Goal: Task Accomplishment & Management: Manage account settings

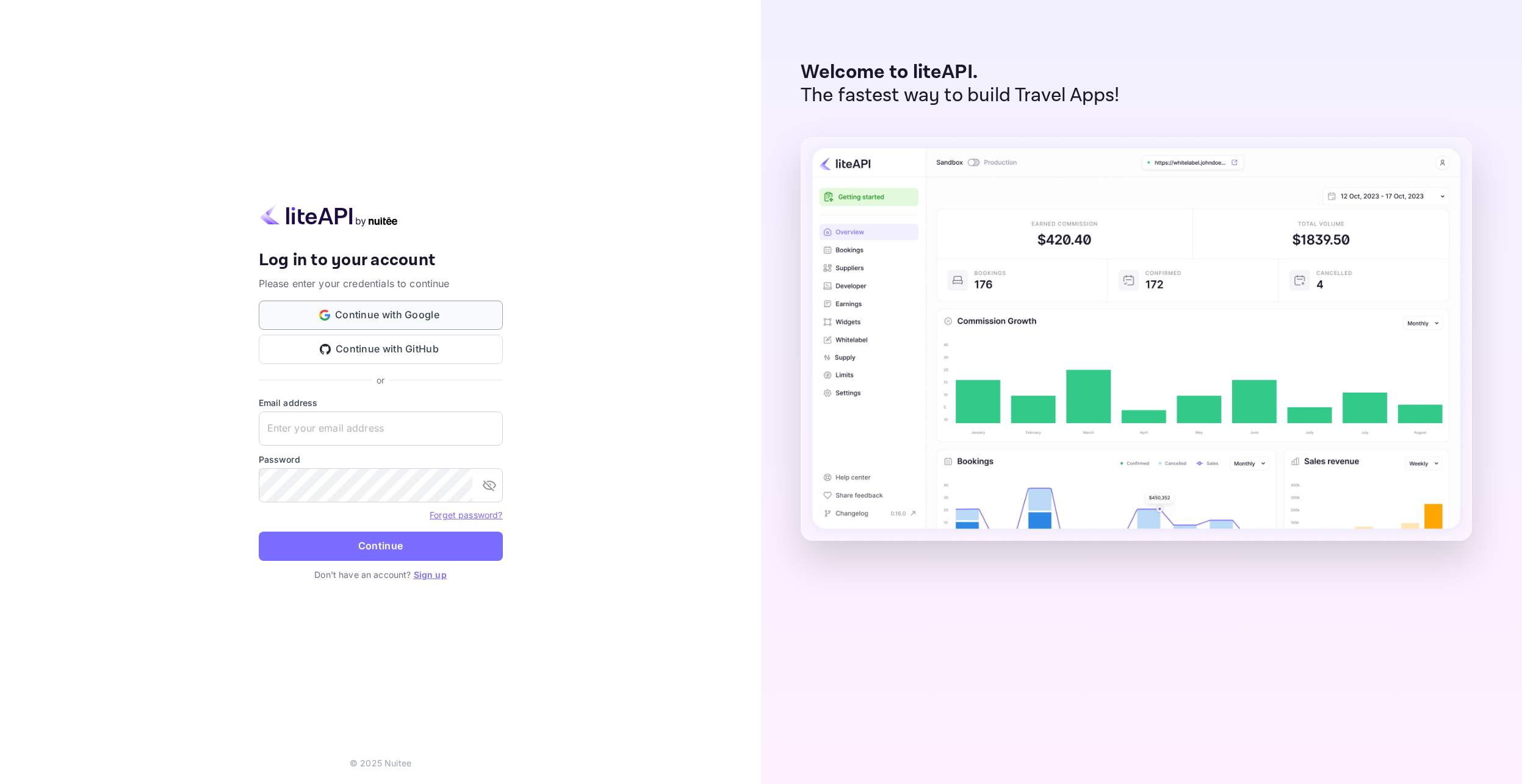
click at [345, 309] on button "Continue with Google" at bounding box center [381, 315] width 244 height 29
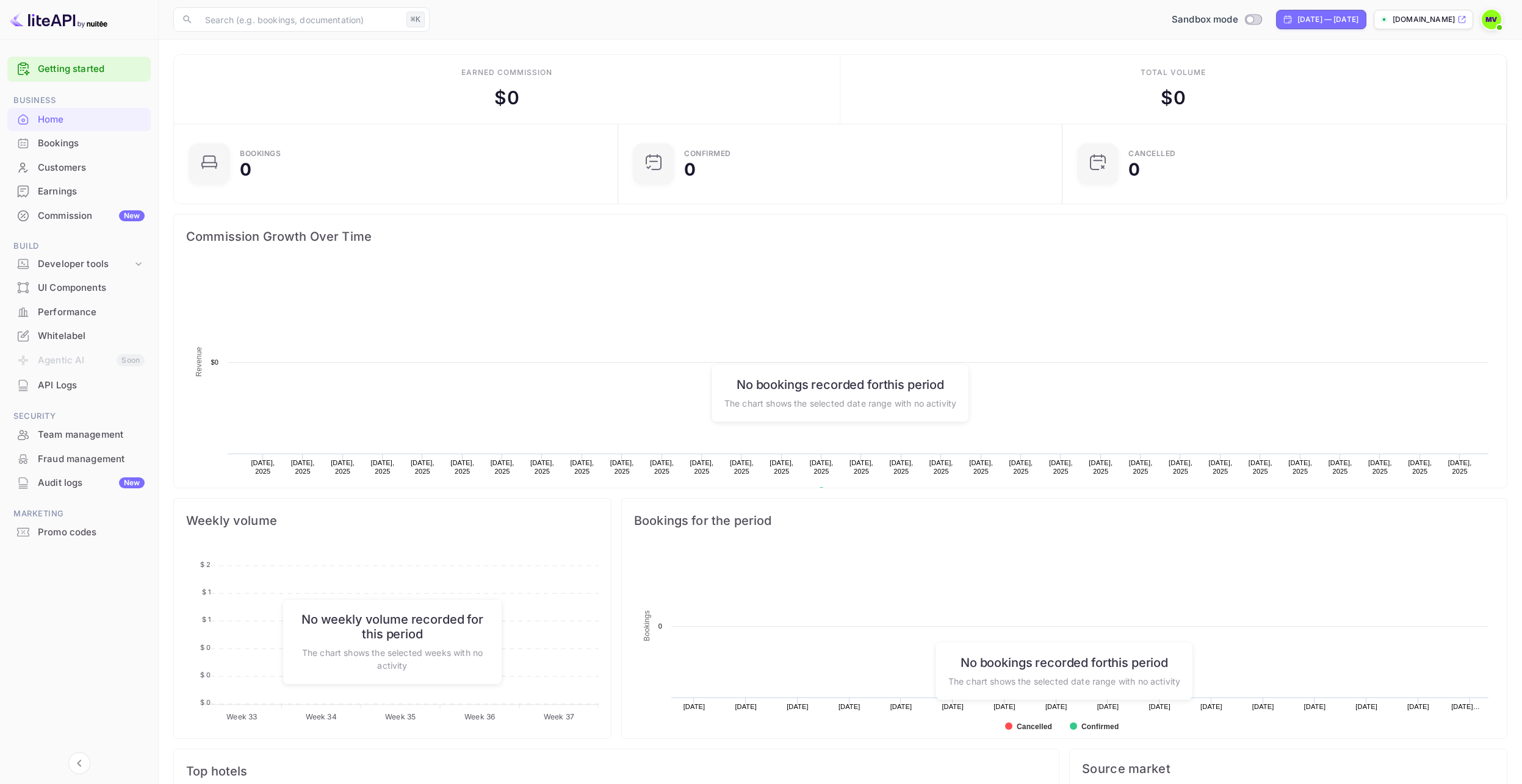
scroll to position [198, 437]
click at [53, 331] on div "Whitelabel" at bounding box center [91, 335] width 107 height 14
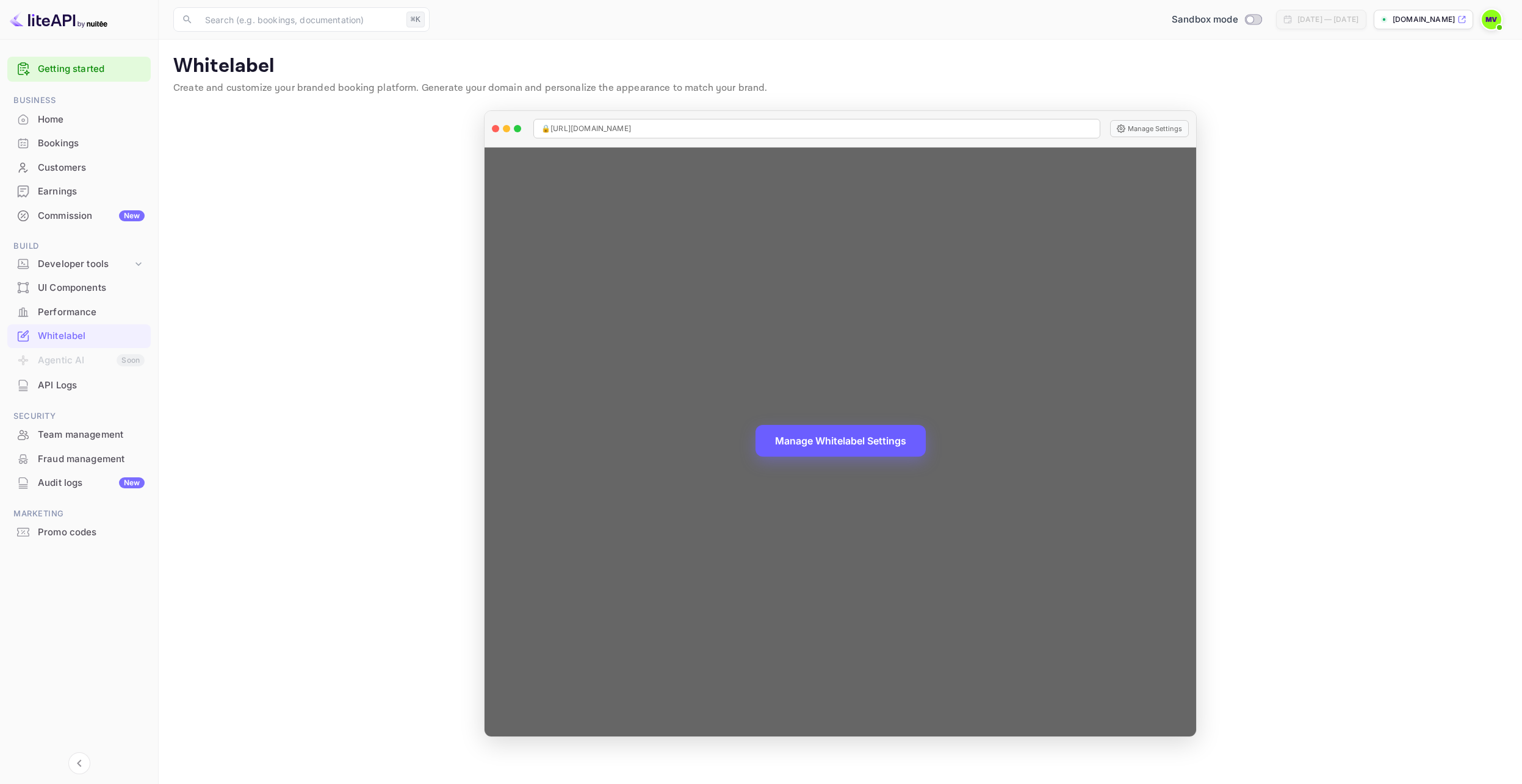
click at [818, 442] on button "Manage Whitelabel Settings" at bounding box center [840, 440] width 170 height 32
click at [1136, 129] on button "Manage Settings" at bounding box center [1148, 129] width 78 height 17
click at [852, 439] on button "Manage Whitelabel Settings" at bounding box center [840, 440] width 170 height 32
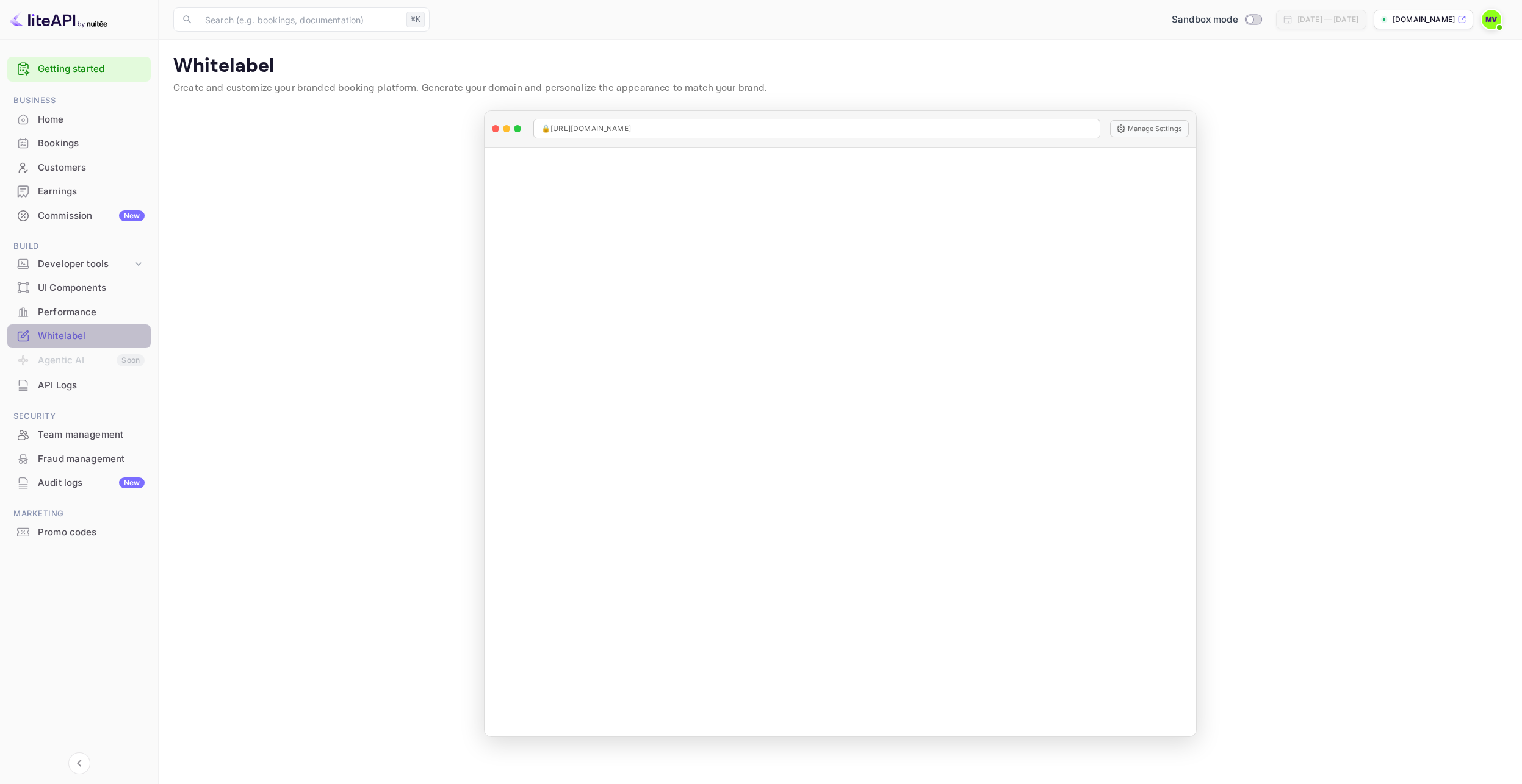
click at [61, 336] on div "Whitelabel" at bounding box center [91, 335] width 107 height 14
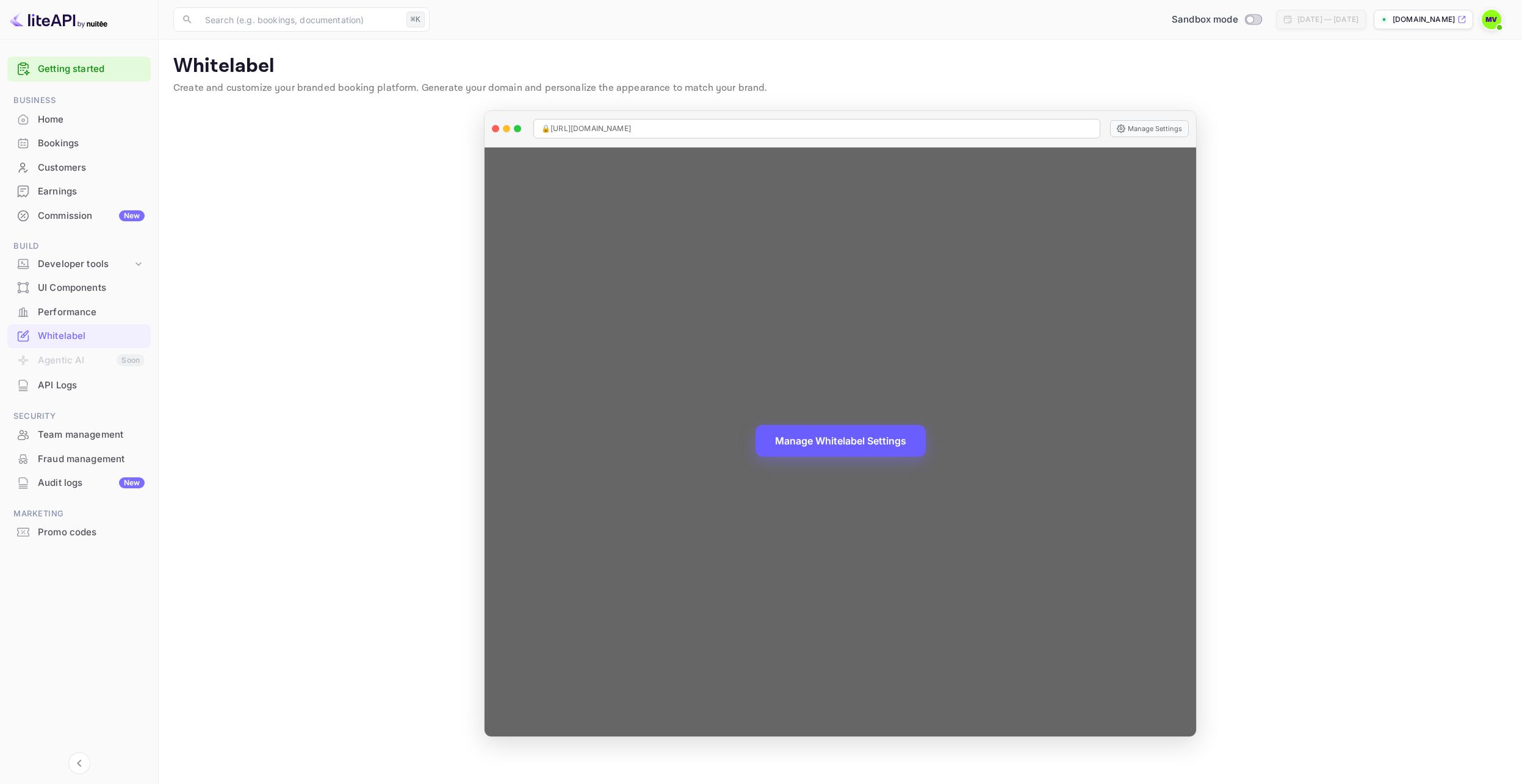
click at [704, 231] on div "Manage Whitelabel Settings" at bounding box center [840, 443] width 712 height 590
click at [820, 444] on button "Manage Whitelabel Settings" at bounding box center [840, 440] width 170 height 32
